Goal: Transaction & Acquisition: Subscribe to service/newsletter

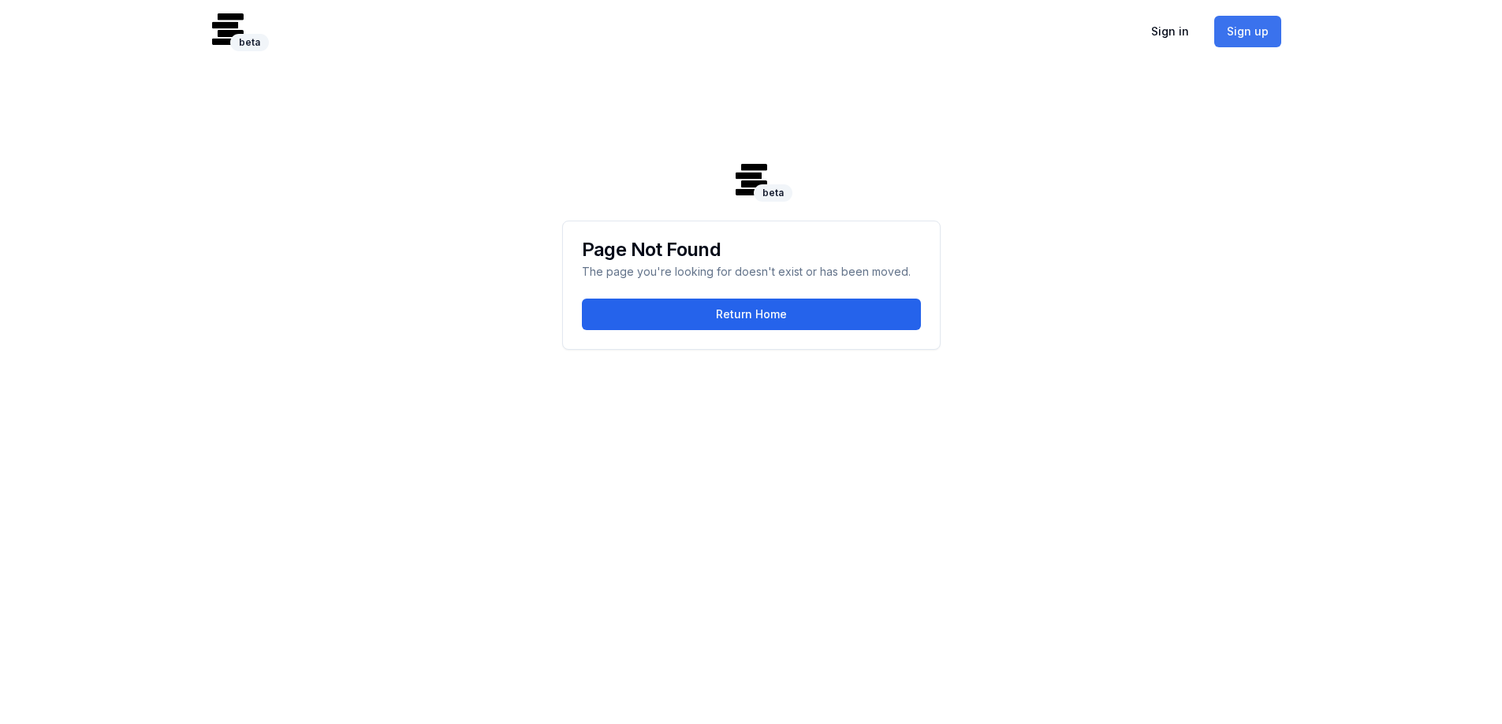
click at [1252, 36] on button "Sign up" at bounding box center [1247, 32] width 67 height 32
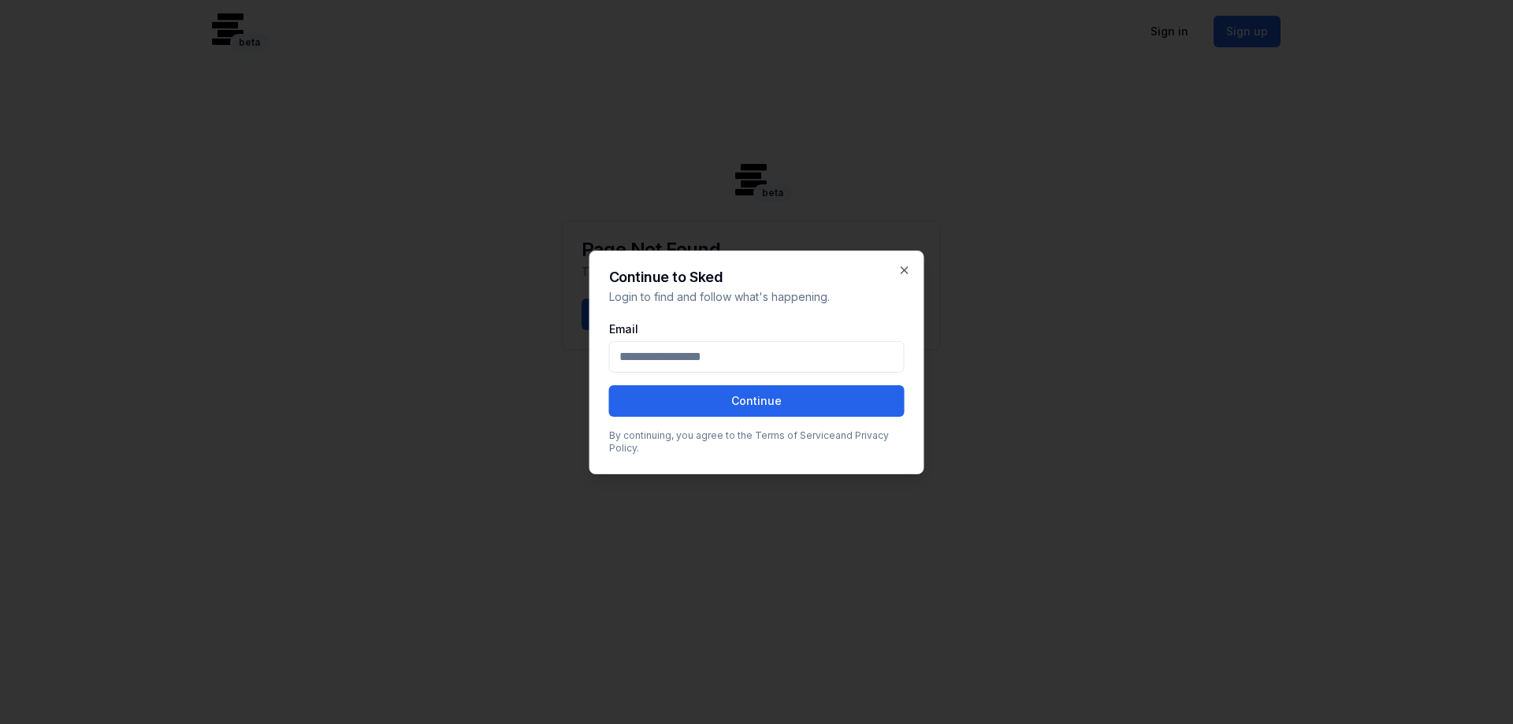
click at [735, 353] on input "Email" at bounding box center [757, 357] width 296 height 32
type input "**********"
click at [609, 385] on button "Continue" at bounding box center [757, 401] width 296 height 32
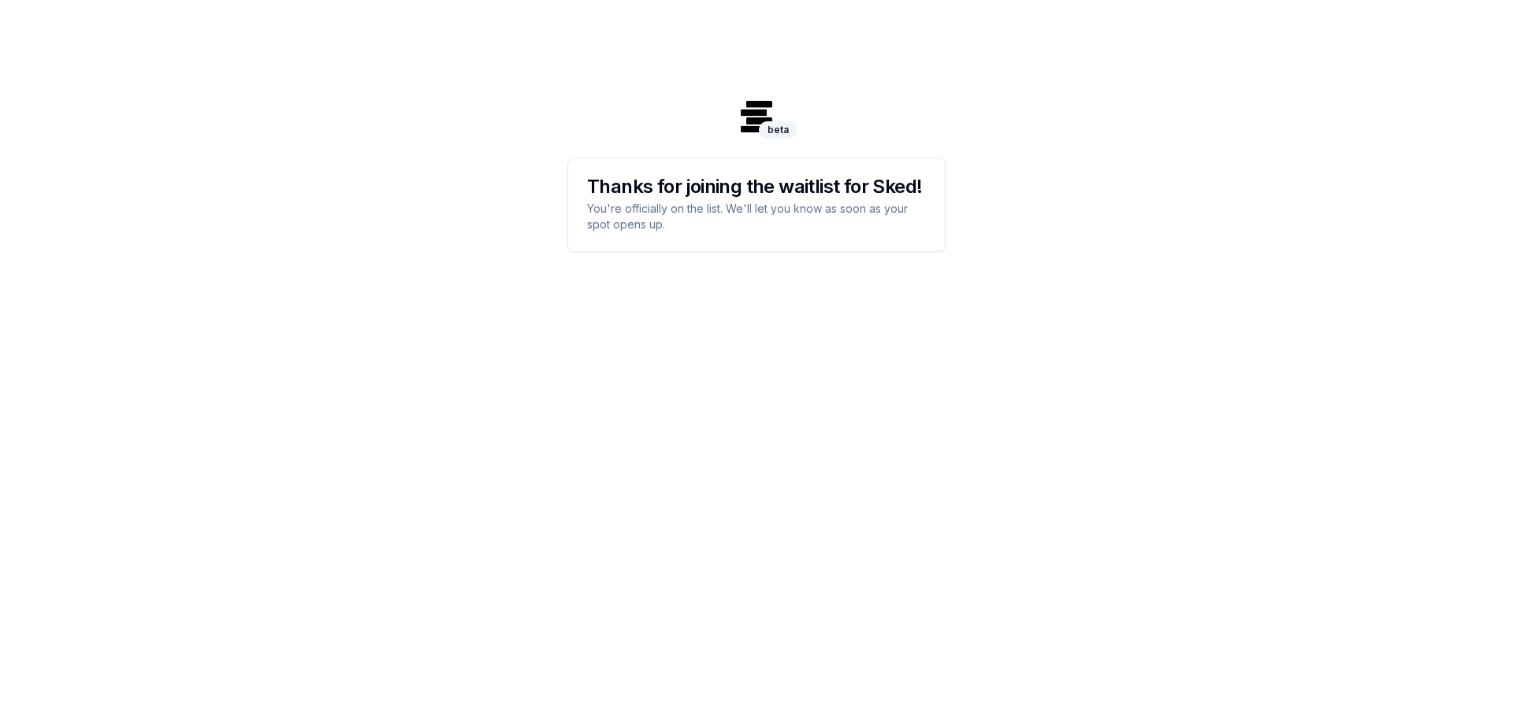
click at [1089, 284] on div "beta beta Thanks for joining the waitlist for Sked! You're officially on the li…" at bounding box center [756, 362] width 1513 height 724
click at [764, 177] on h3 "Thanks for joining the waitlist for Sked!" at bounding box center [756, 186] width 339 height 19
click at [755, 120] on img at bounding box center [757, 117] width 32 height 32
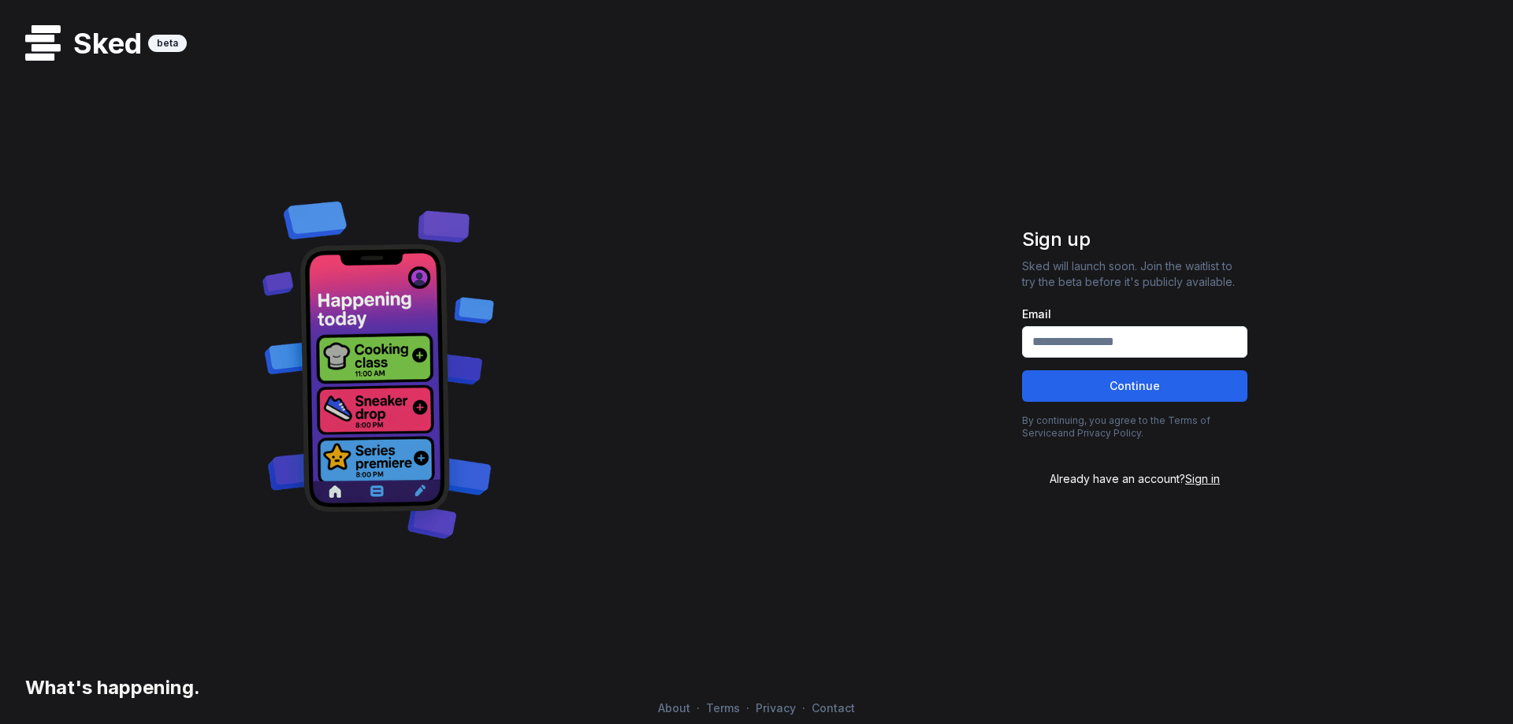
click at [1111, 341] on input "Email" at bounding box center [1134, 342] width 225 height 32
type input "**********"
click at [1022, 370] on button "Continue" at bounding box center [1134, 386] width 225 height 32
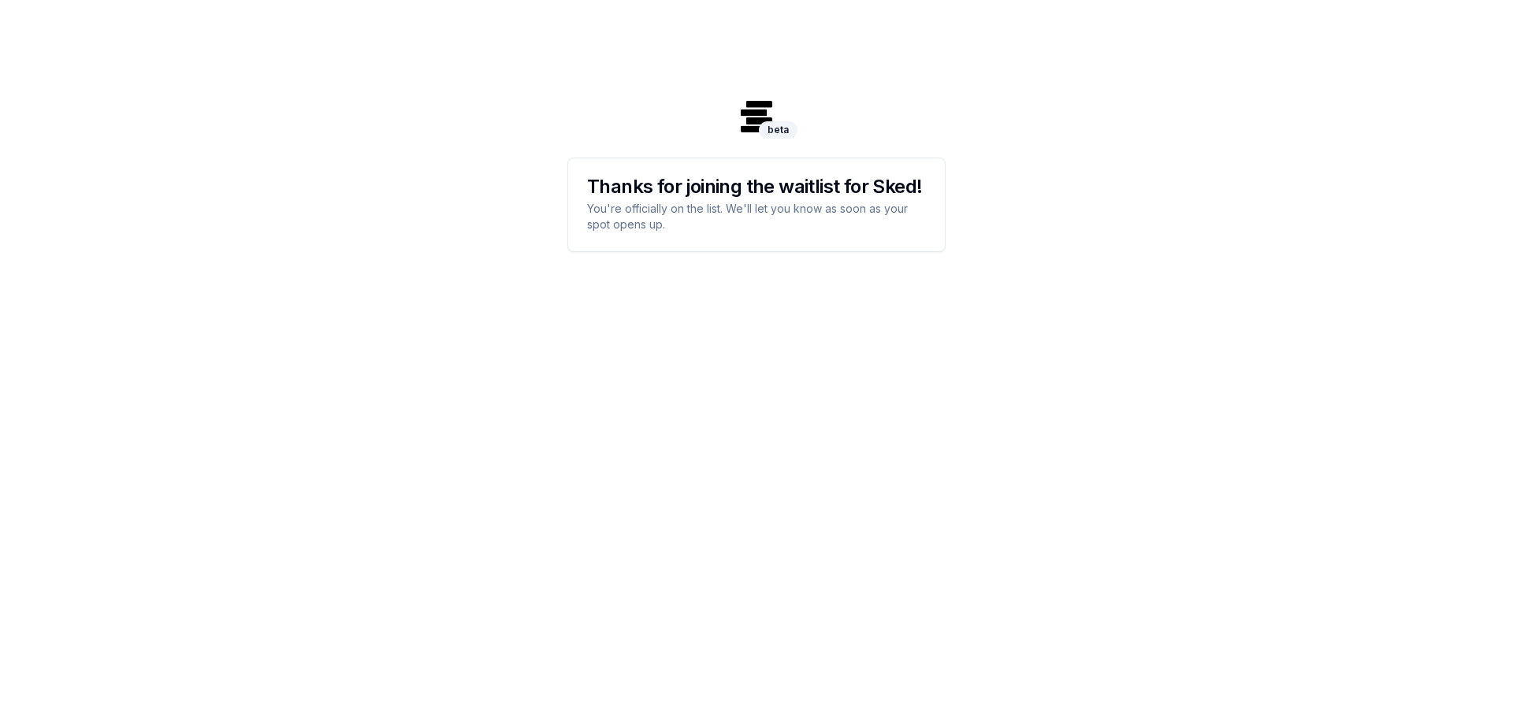
click at [784, 210] on p "You're officially on the list. We'll let you know as soon as your spot opens up." at bounding box center [756, 217] width 339 height 32
click at [869, 408] on div "beta beta Thanks for joining the waitlist for Sked! You're officially on the li…" at bounding box center [756, 362] width 1513 height 724
click at [808, 123] on div "beta beta" at bounding box center [757, 117] width 378 height 32
click at [773, 120] on div "beta" at bounding box center [778, 129] width 39 height 20
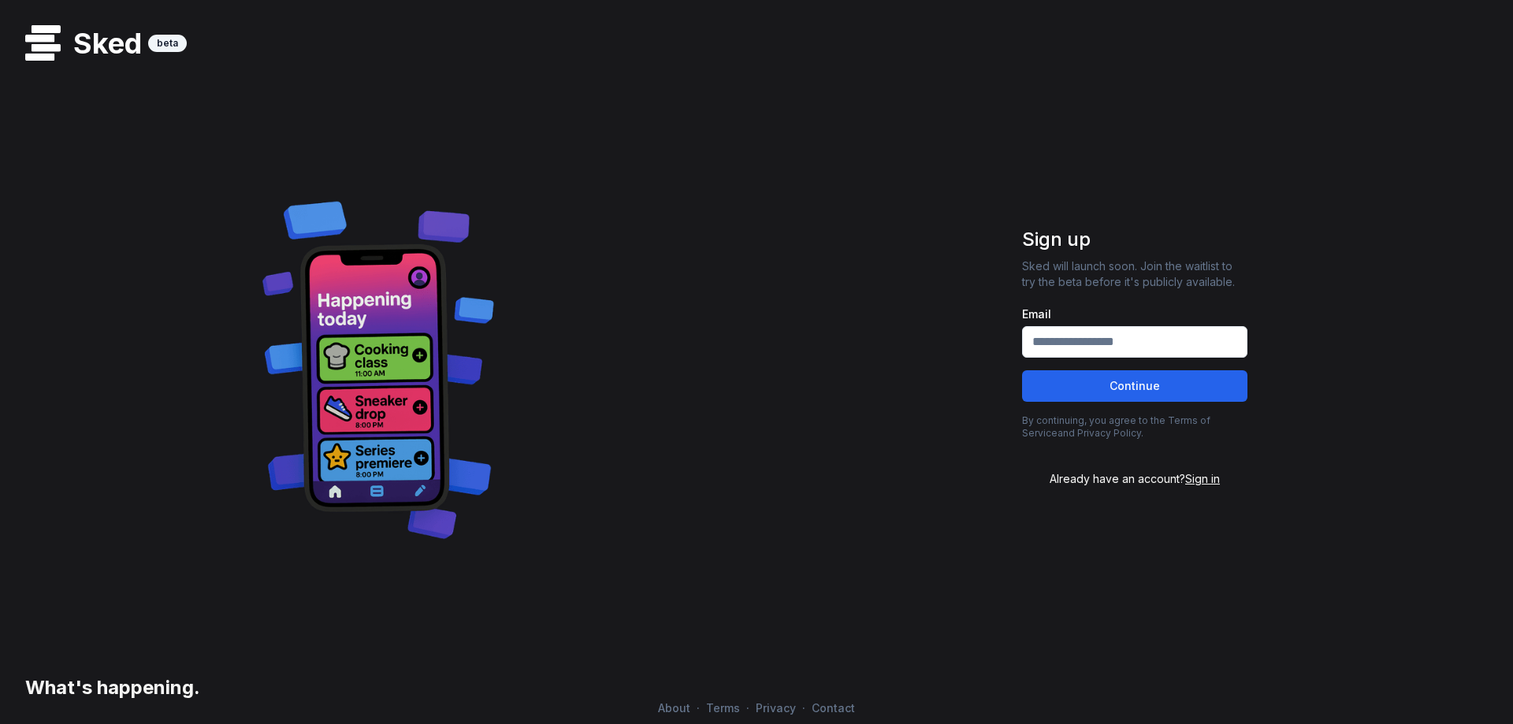
click at [1204, 482] on span "Sign in" at bounding box center [1203, 478] width 35 height 13
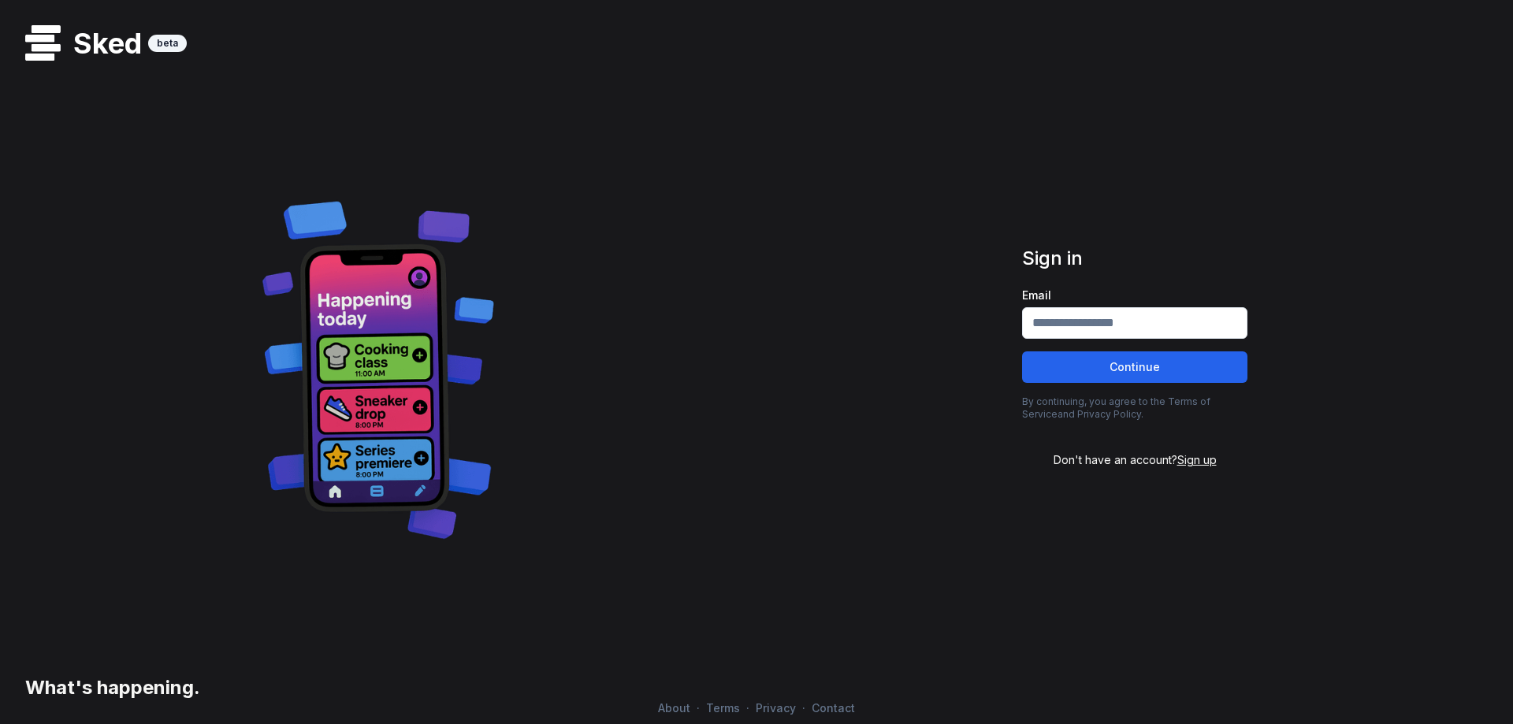
click at [1116, 327] on input "Email" at bounding box center [1134, 323] width 225 height 32
type input "**********"
click at [1022, 352] on button "Continue" at bounding box center [1134, 368] width 225 height 32
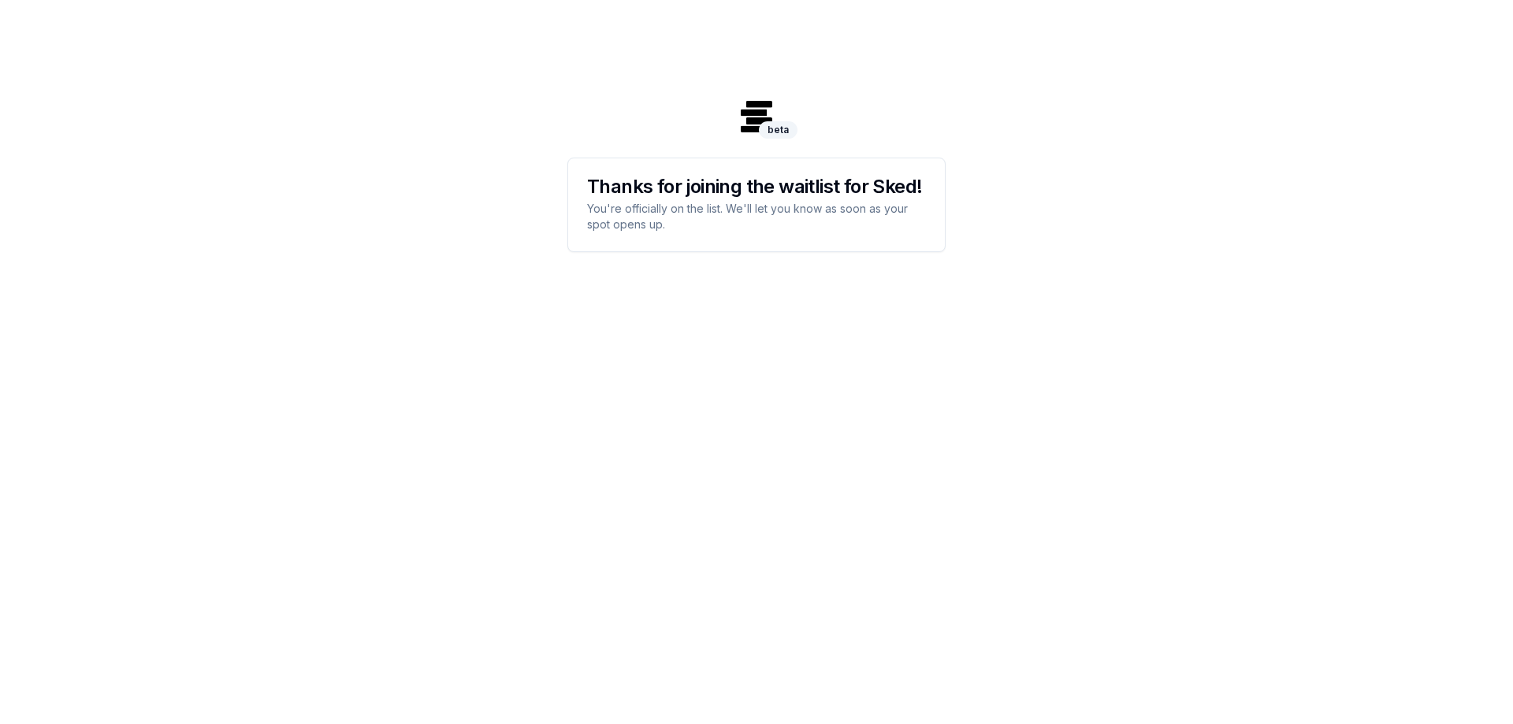
click at [751, 113] on img at bounding box center [757, 117] width 32 height 32
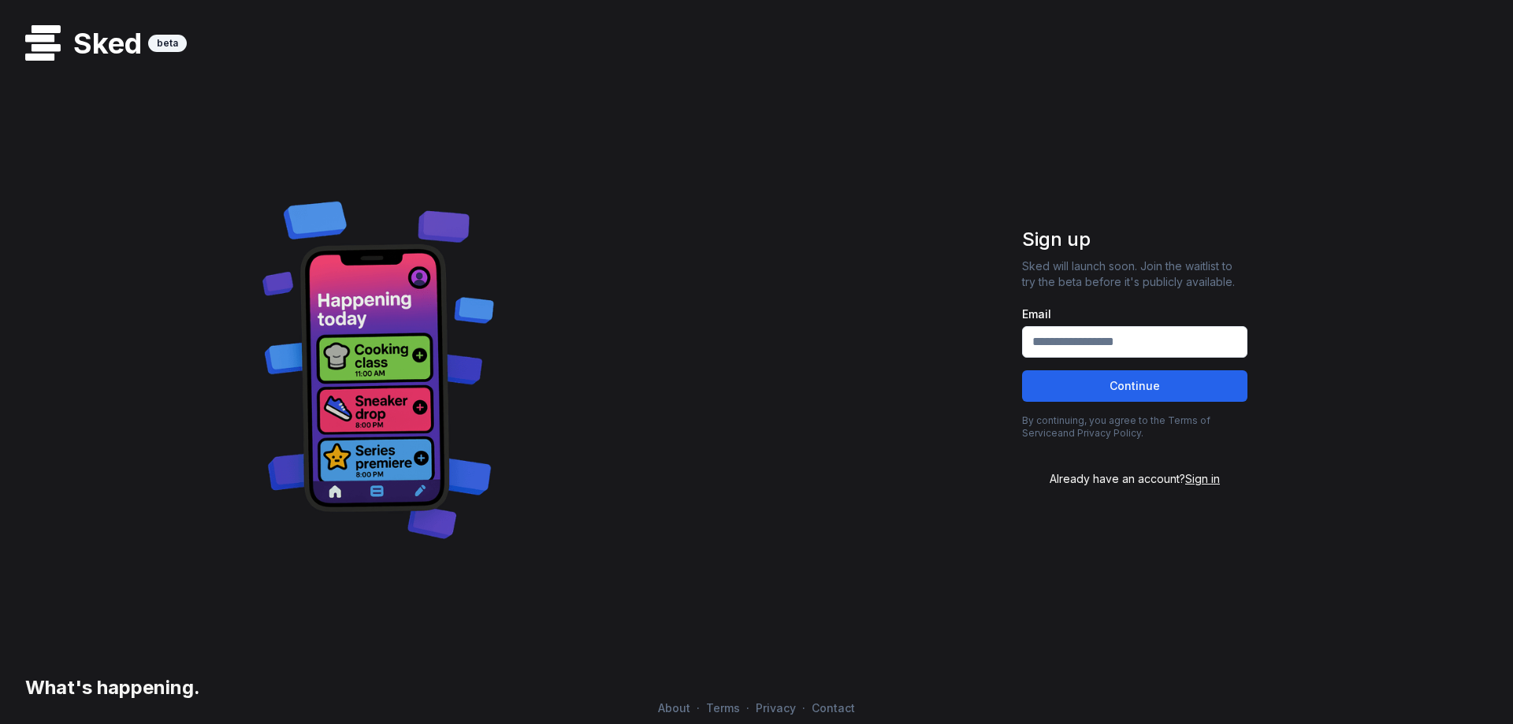
click at [1057, 337] on input "Email" at bounding box center [1134, 342] width 225 height 32
type input "**********"
click at [1022, 370] on button "Continue" at bounding box center [1134, 386] width 225 height 32
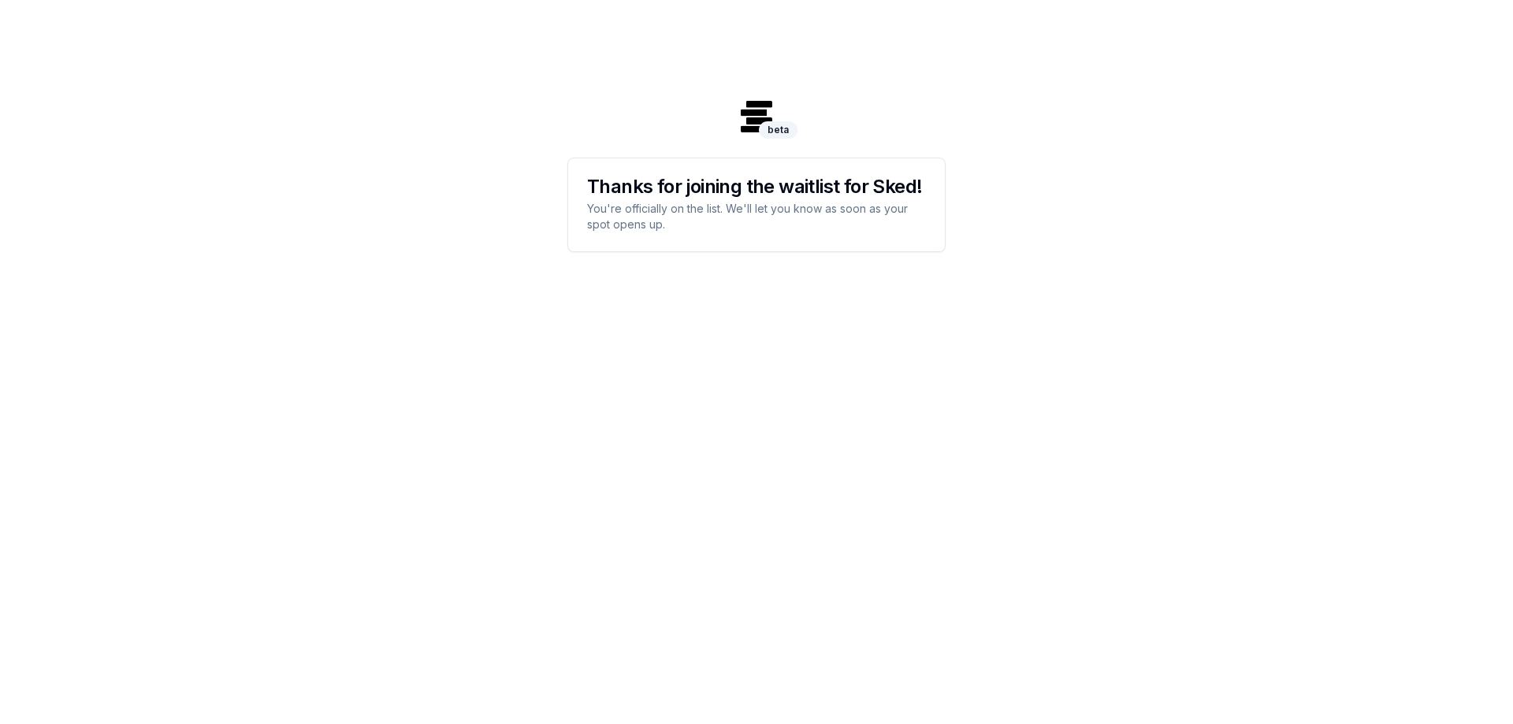
click at [674, 221] on p "You're officially on the list. We'll let you know as soon as your spot opens up." at bounding box center [756, 217] width 339 height 32
